Goal: Navigation & Orientation: Find specific page/section

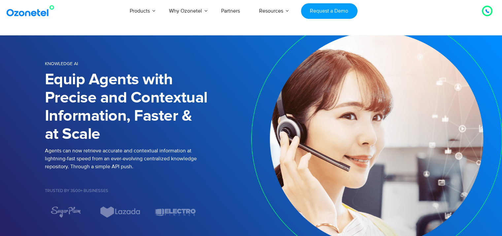
click at [488, 12] on icon at bounding box center [487, 11] width 3 height 3
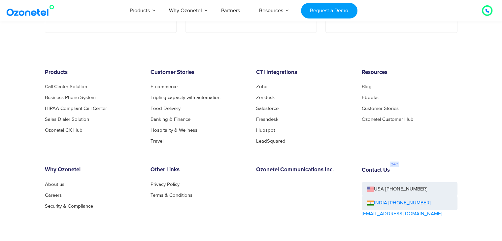
scroll to position [1197, 0]
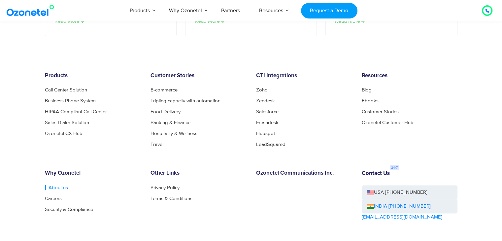
click at [54, 189] on link "About us" at bounding box center [56, 187] width 23 height 5
